Goal: Book appointment/travel/reservation

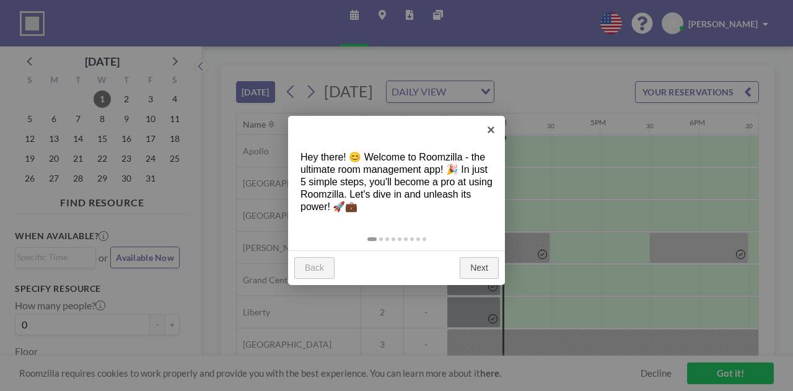
scroll to position [0, 1537]
click at [462, 270] on link "Next" at bounding box center [479, 268] width 39 height 22
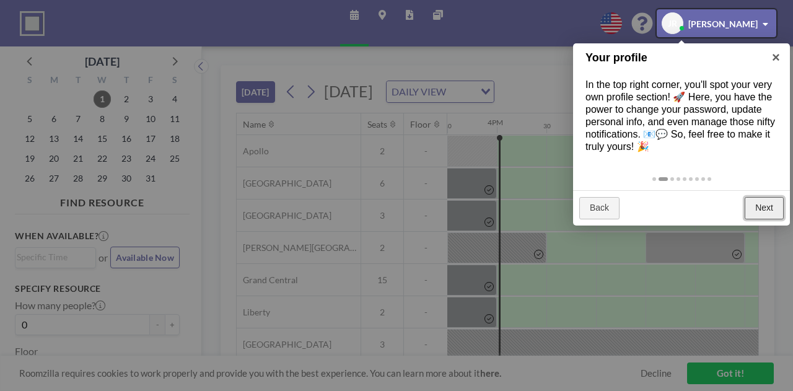
click at [767, 216] on link "Next" at bounding box center [764, 208] width 39 height 22
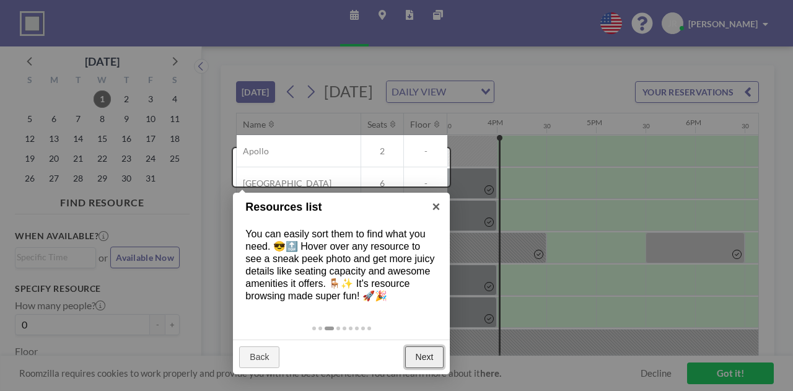
click at [415, 359] on link "Next" at bounding box center [424, 358] width 39 height 22
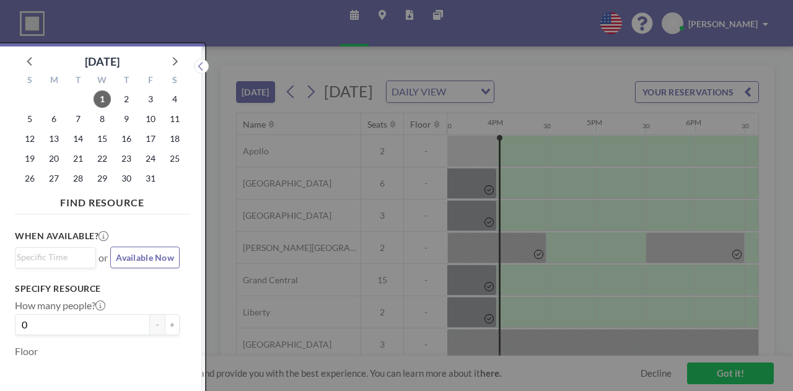
scroll to position [3, 0]
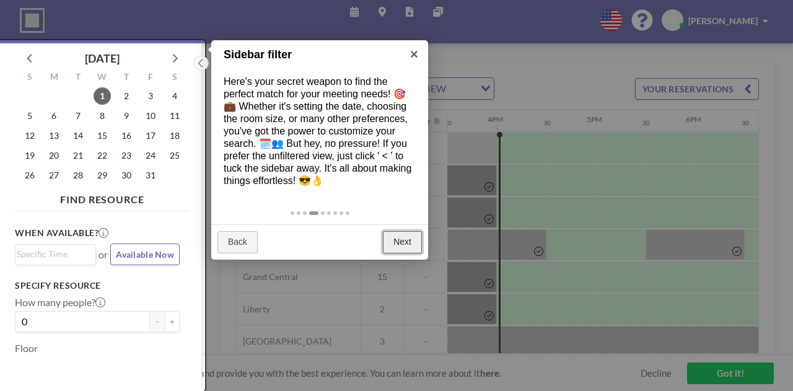
click at [389, 245] on link "Next" at bounding box center [402, 242] width 39 height 22
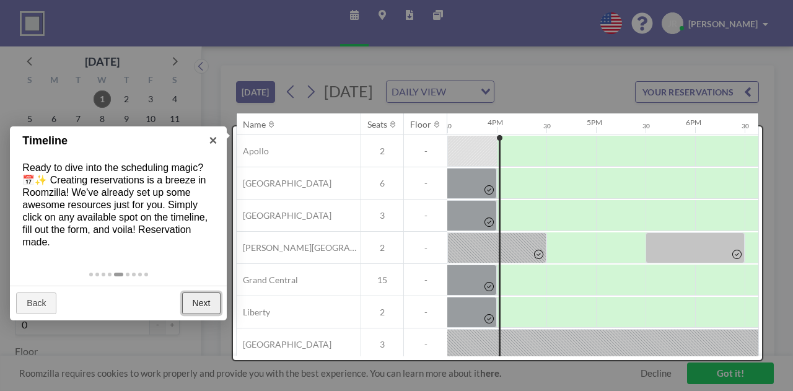
click at [191, 297] on link "Next" at bounding box center [201, 304] width 39 height 22
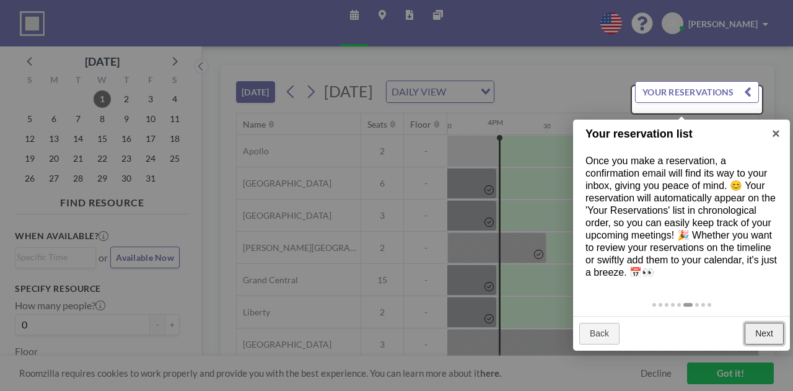
click at [762, 335] on link "Next" at bounding box center [764, 334] width 39 height 22
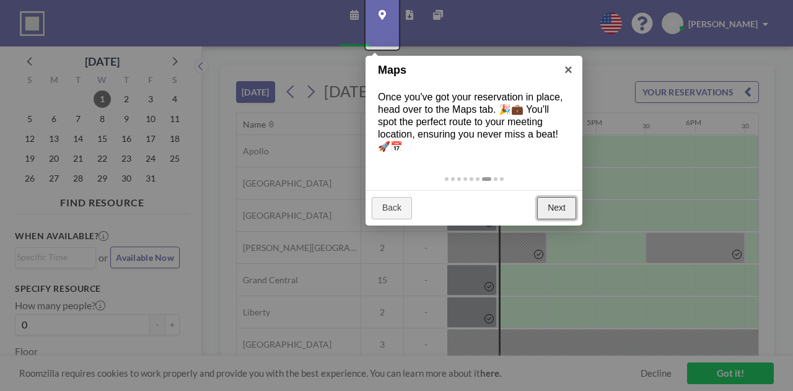
click at [553, 208] on link "Next" at bounding box center [556, 208] width 39 height 22
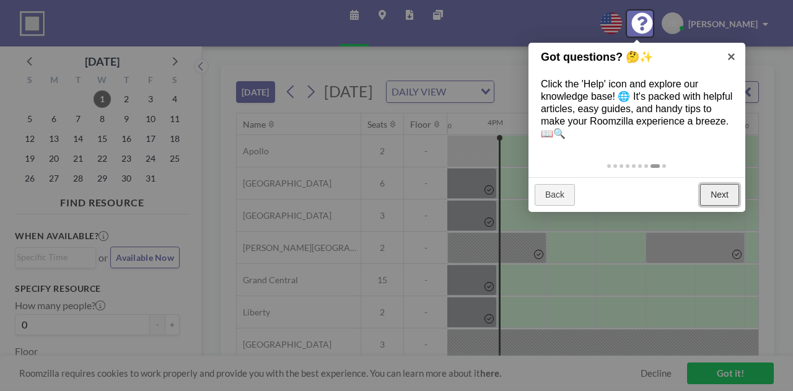
click at [711, 192] on link "Next" at bounding box center [719, 195] width 39 height 22
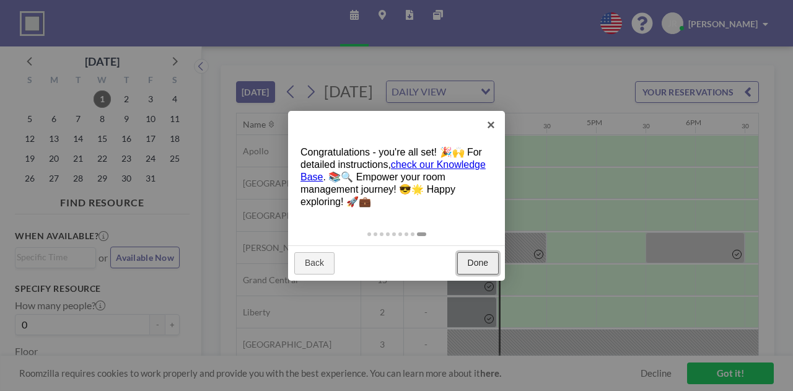
click at [473, 258] on link "Done" at bounding box center [478, 263] width 42 height 22
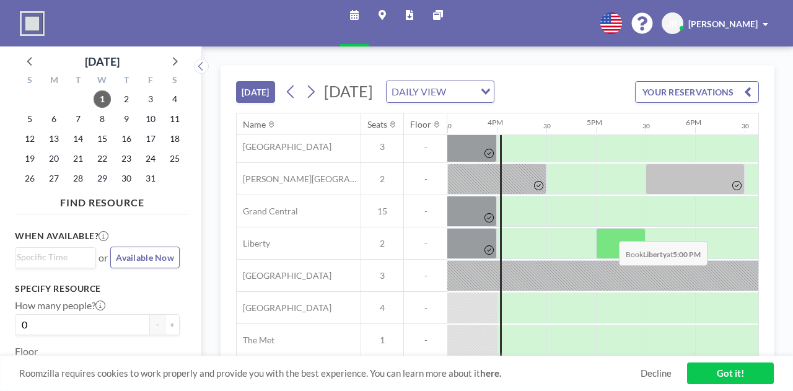
scroll to position [91, 1537]
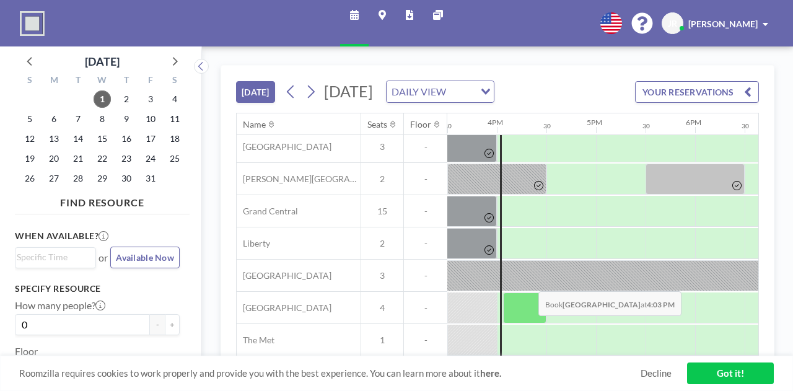
click at [529, 298] on div at bounding box center [524, 308] width 43 height 31
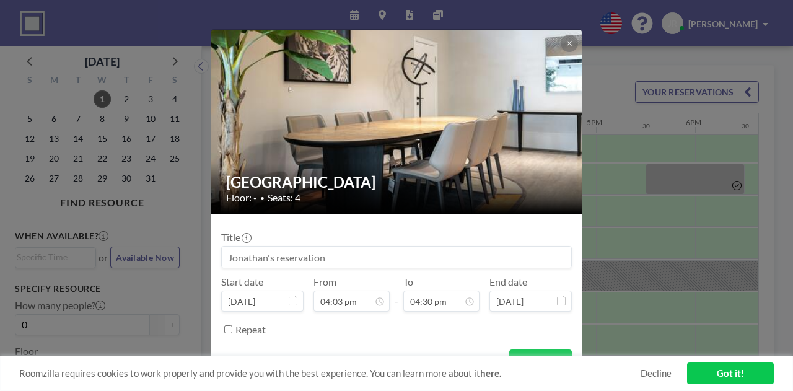
scroll to position [19, 0]
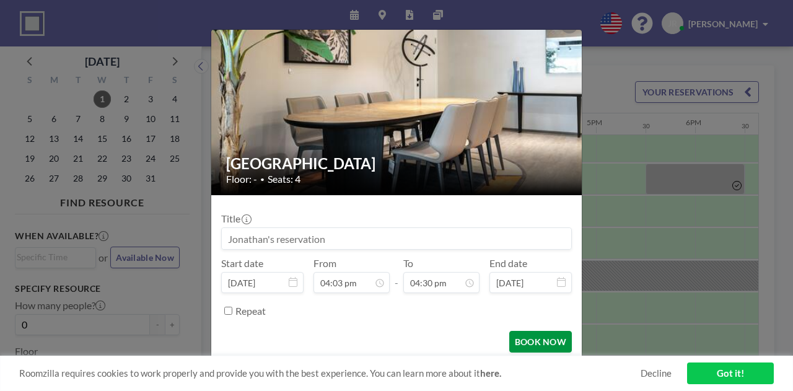
click at [534, 342] on button "BOOK NOW" at bounding box center [541, 342] width 63 height 22
